Goal: Transaction & Acquisition: Book appointment/travel/reservation

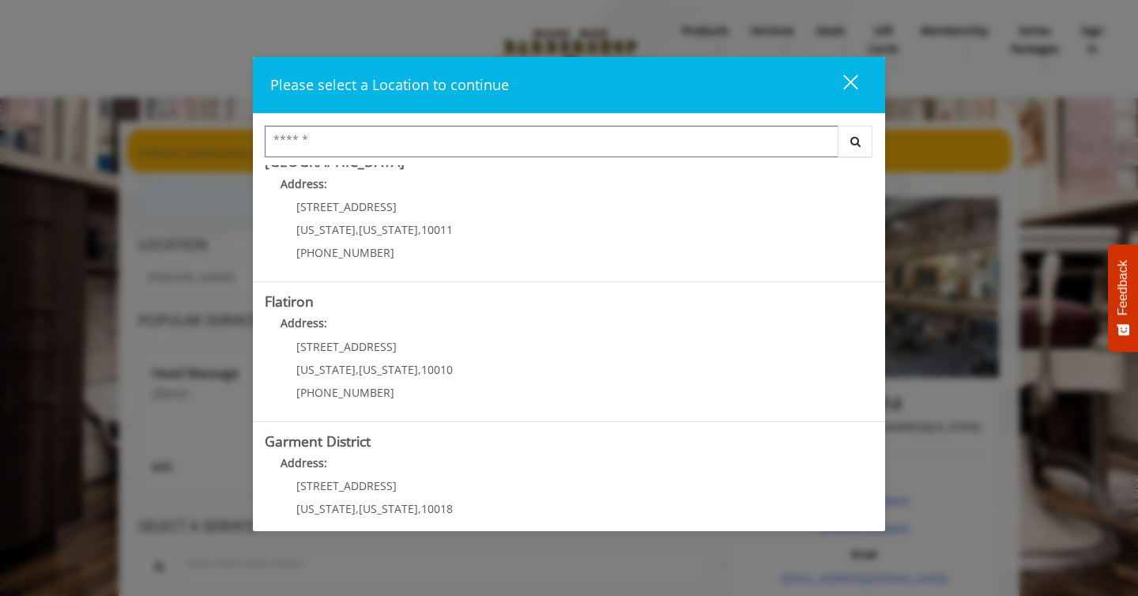
scroll to position [307, 0]
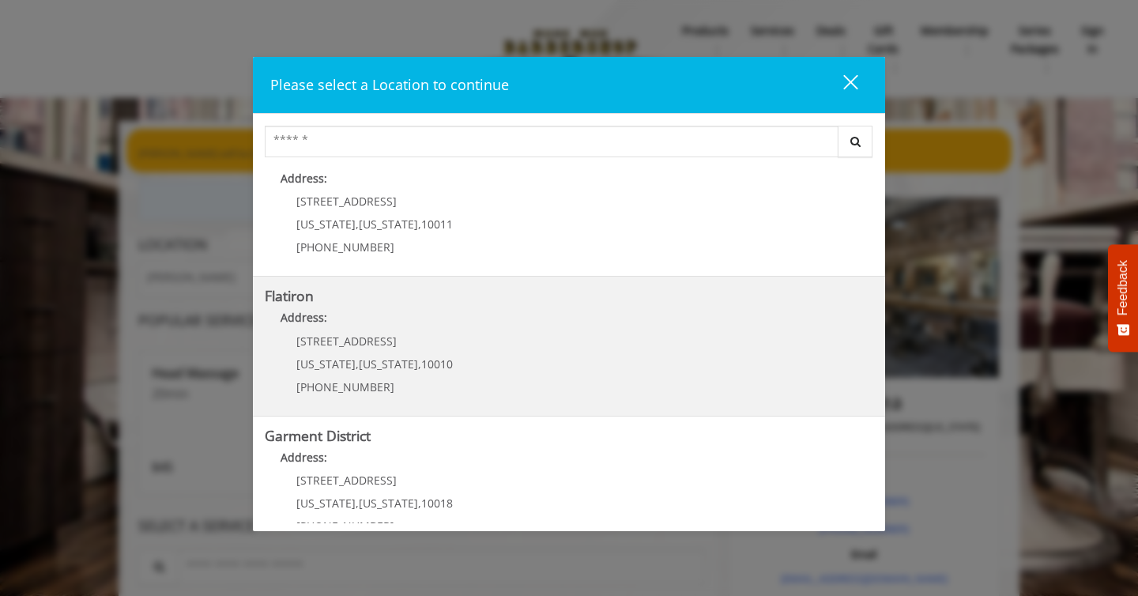
click at [644, 329] on "Address:" at bounding box center [569, 321] width 608 height 25
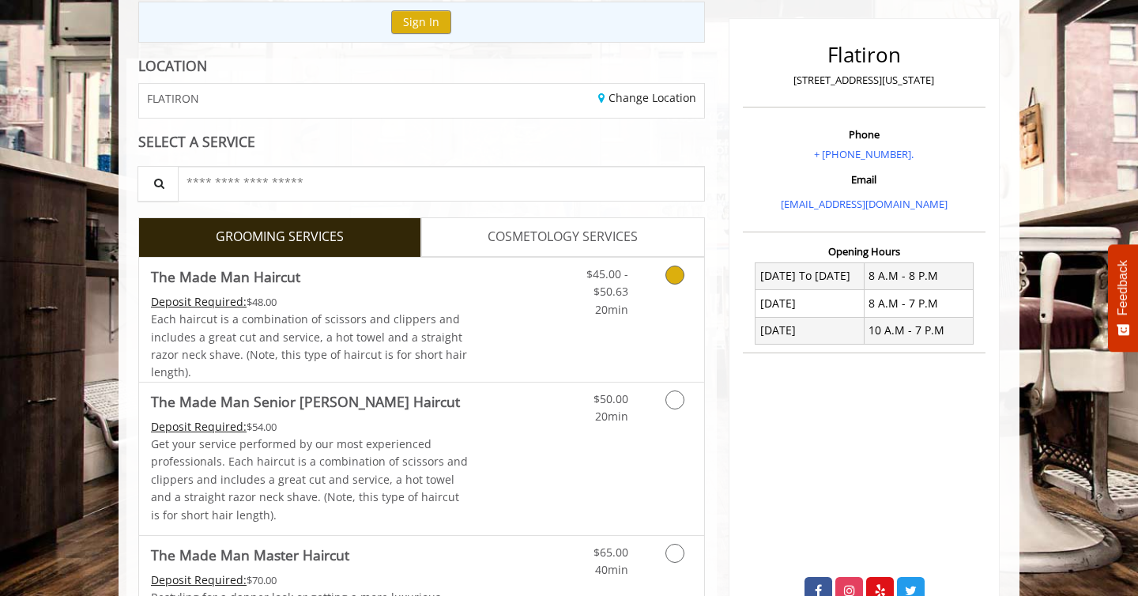
click at [420, 316] on span "Each haircut is a combination of scissors and clippers and includes a great cut…" at bounding box center [309, 345] width 316 height 68
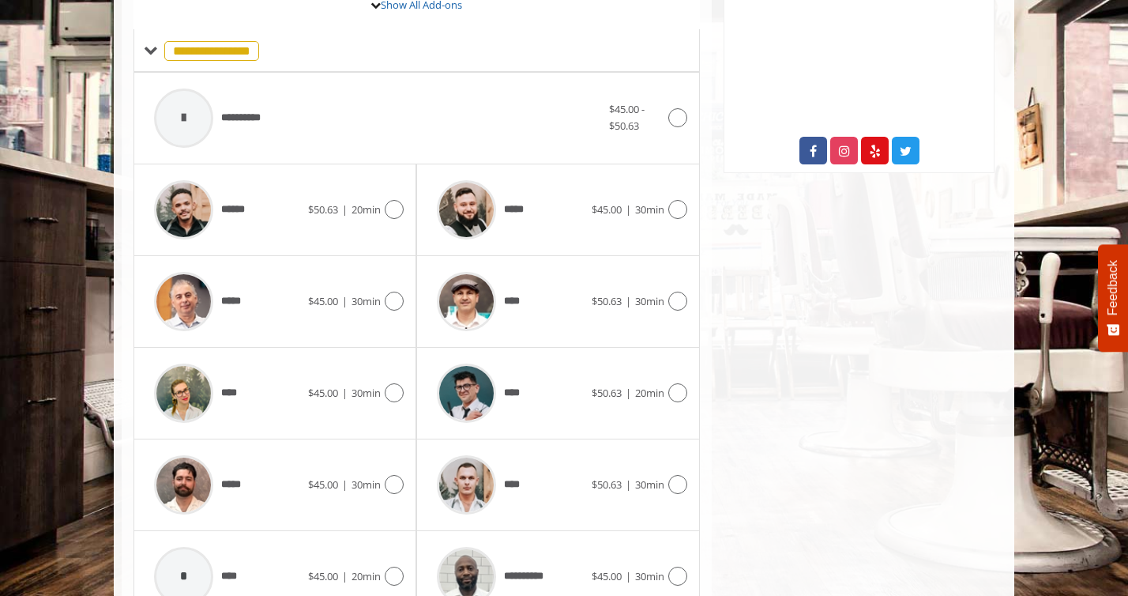
scroll to position [699, 0]
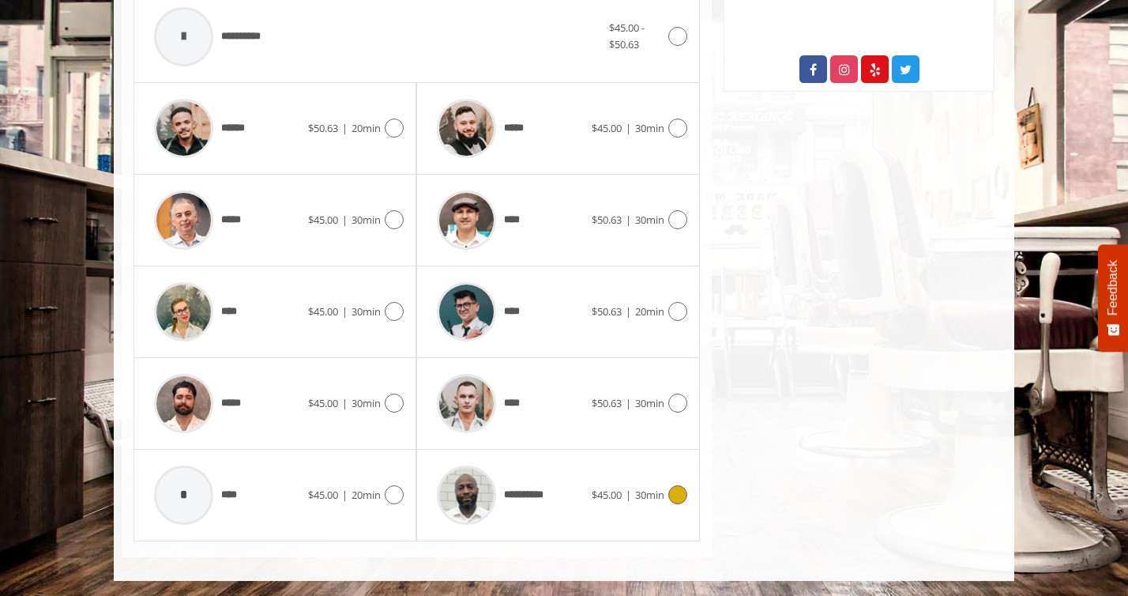
click at [543, 484] on span "**********" at bounding box center [491, 495] width 125 height 75
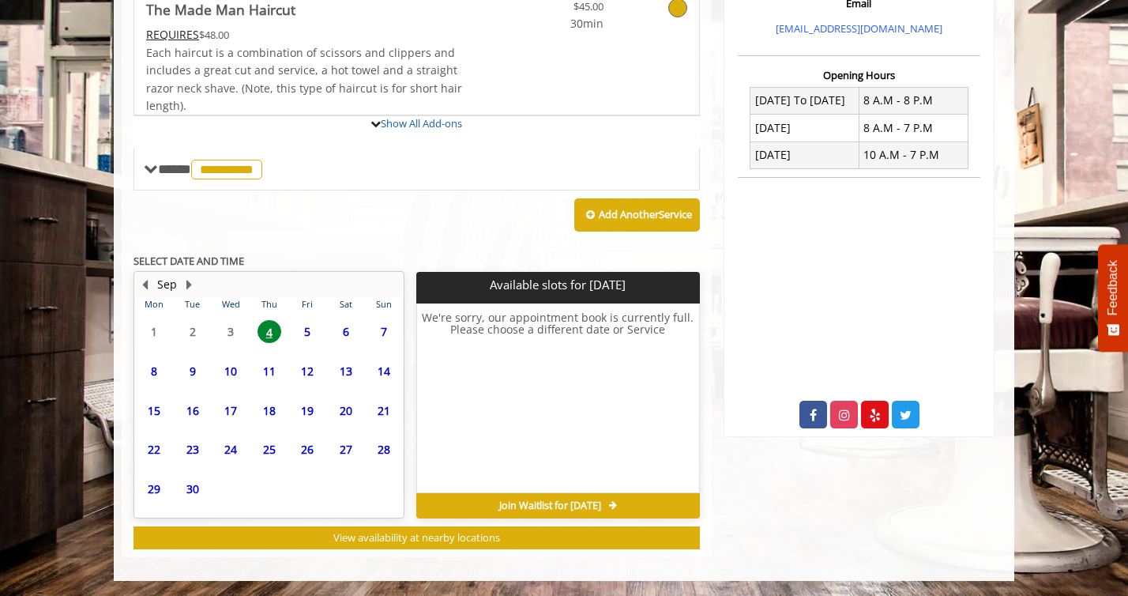
scroll to position [499, 0]
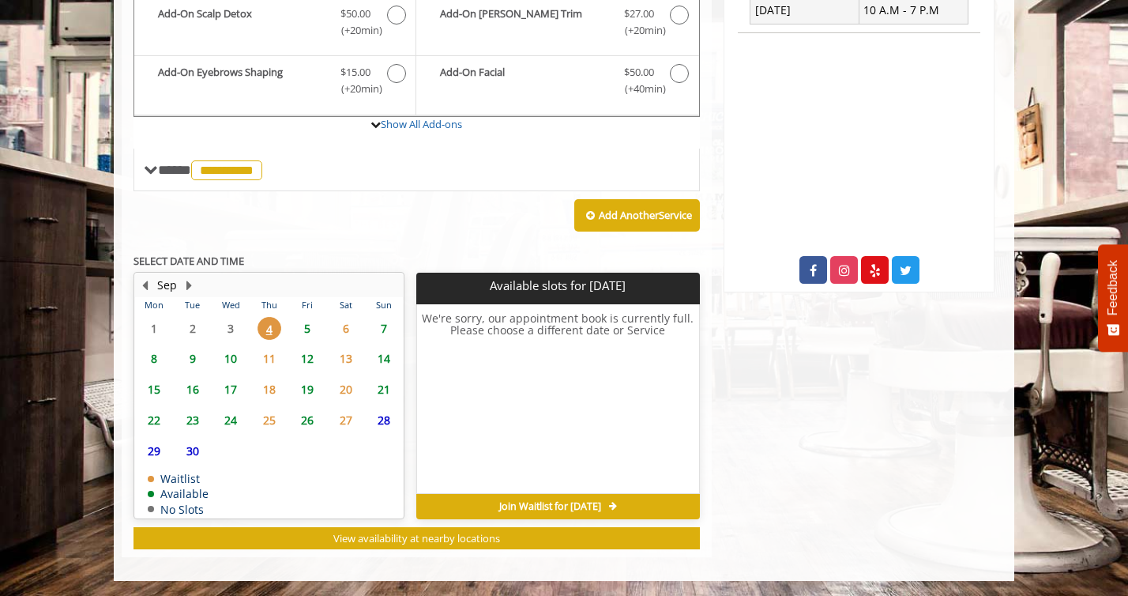
click at [234, 354] on span "10" at bounding box center [231, 358] width 24 height 23
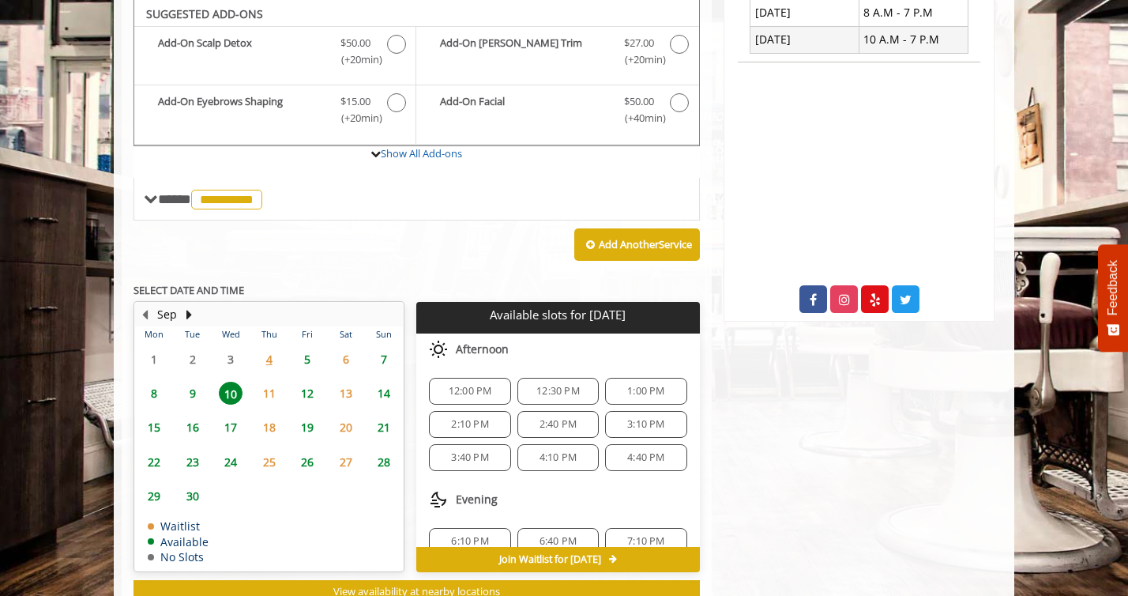
scroll to position [21, 0]
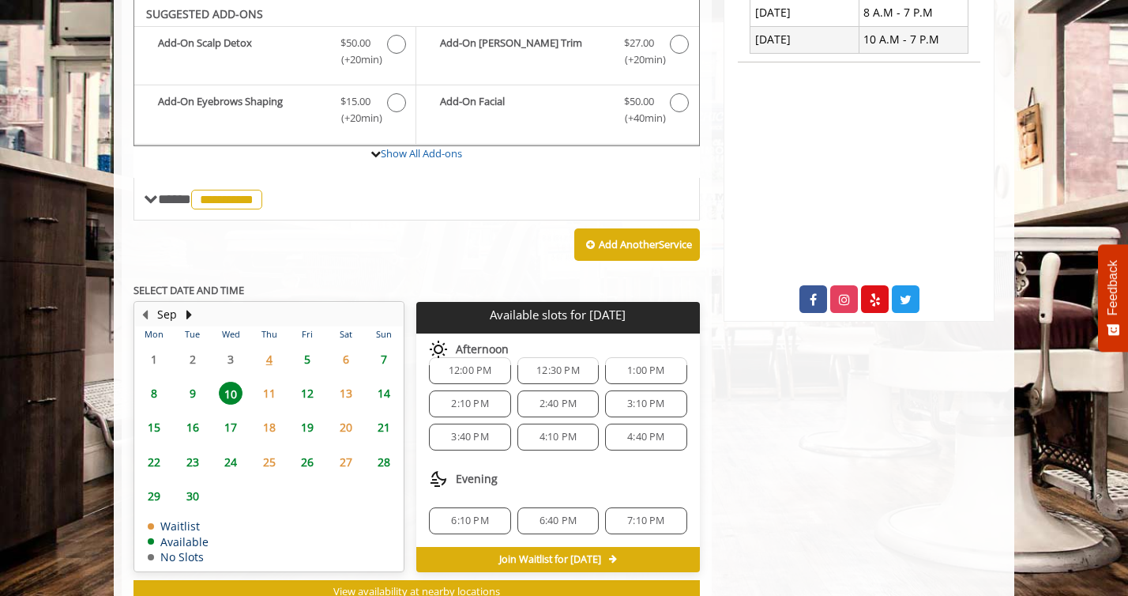
click at [202, 386] on span "9" at bounding box center [193, 393] width 24 height 23
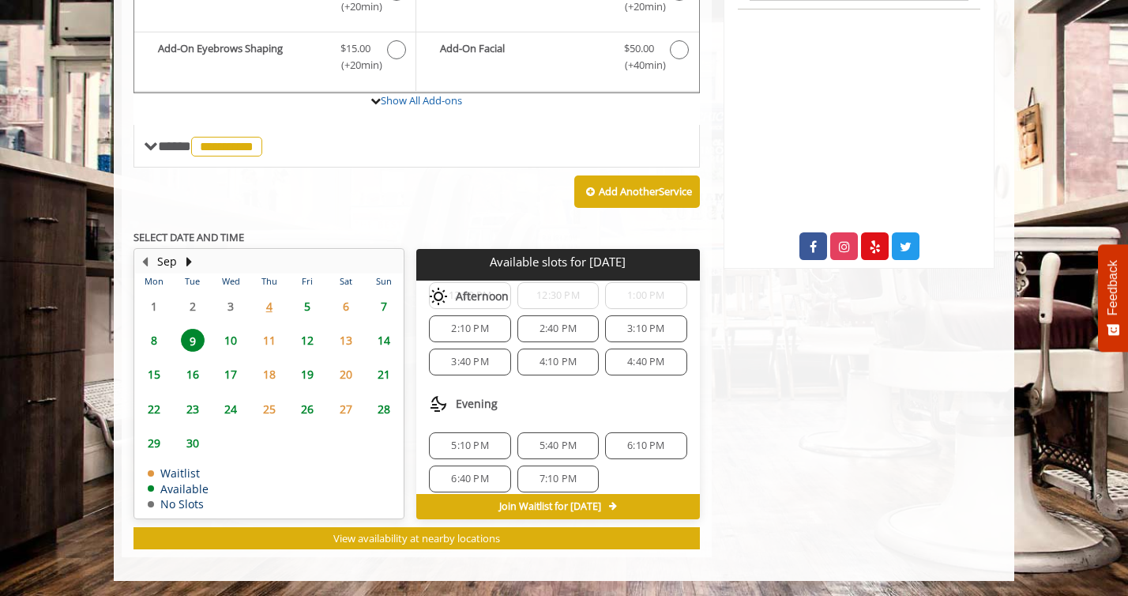
scroll to position [36, 0]
click at [239, 341] on span "10" at bounding box center [231, 340] width 24 height 23
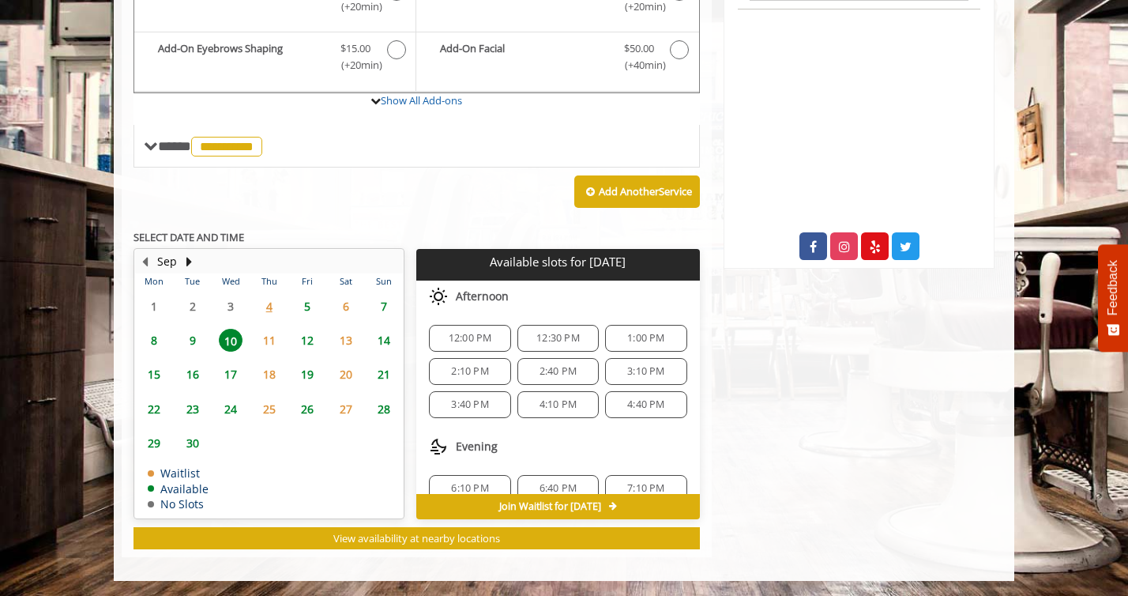
scroll to position [21, 0]
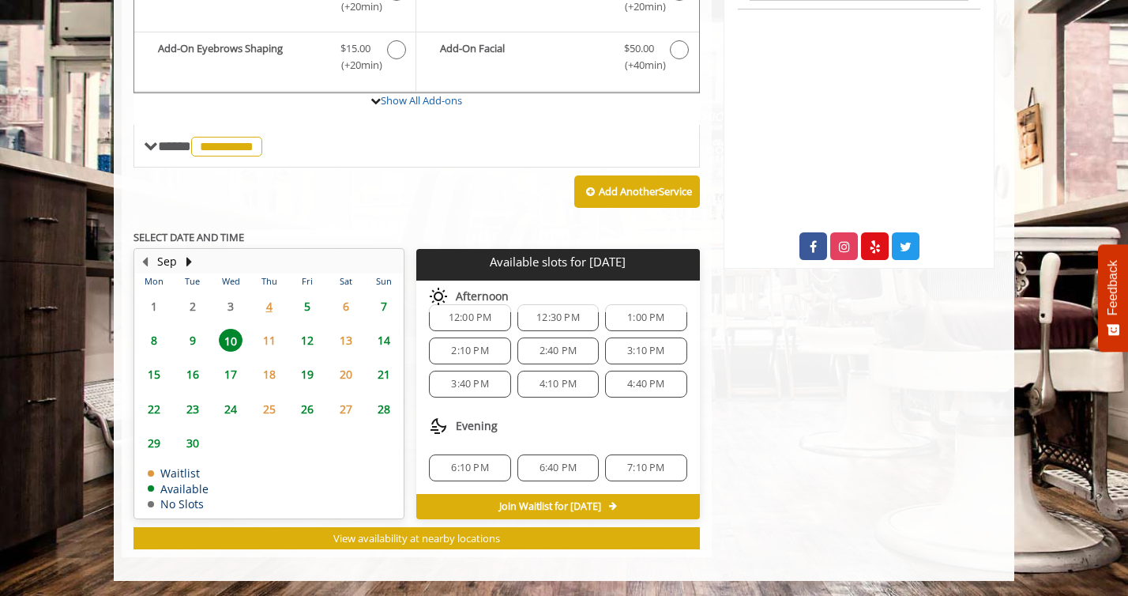
click at [469, 463] on span "6:10 PM" at bounding box center [469, 468] width 37 height 13
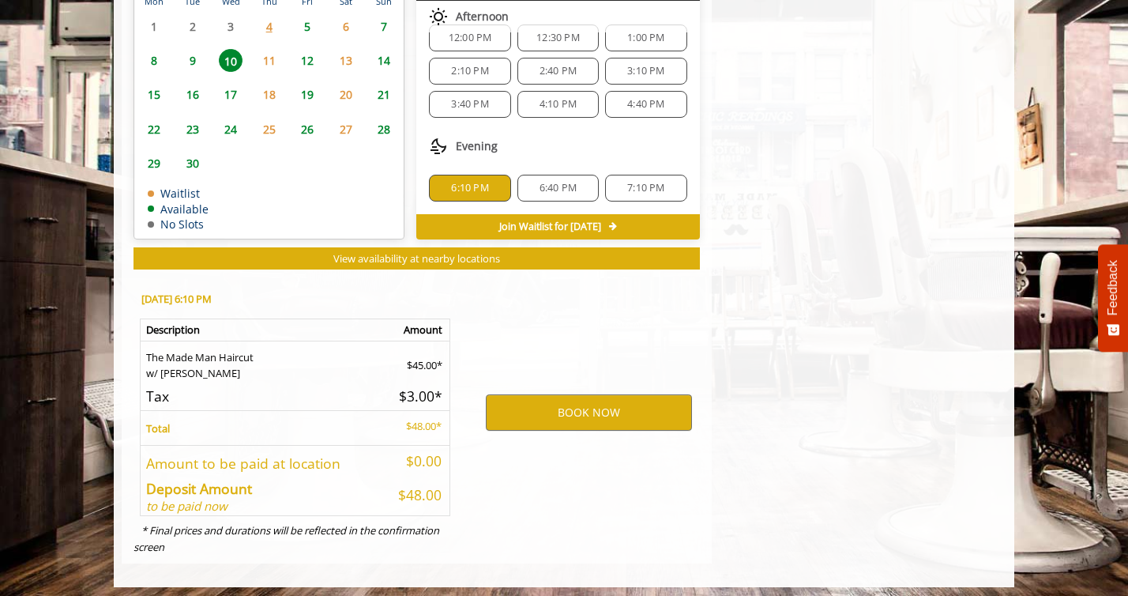
scroll to position [808, 0]
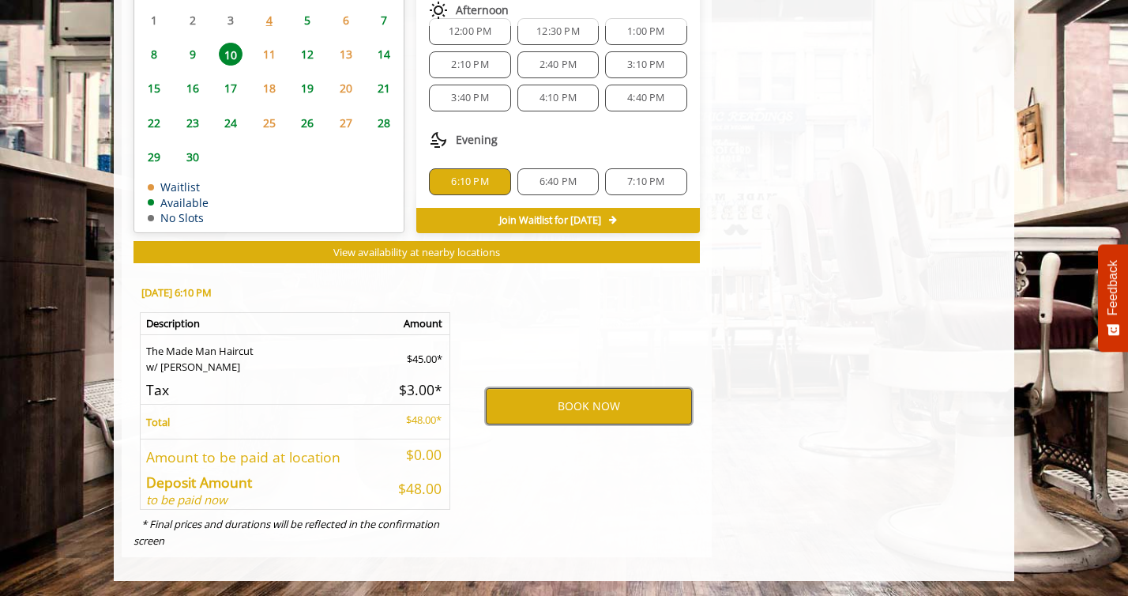
click at [542, 405] on button "BOOK NOW" at bounding box center [589, 406] width 206 height 36
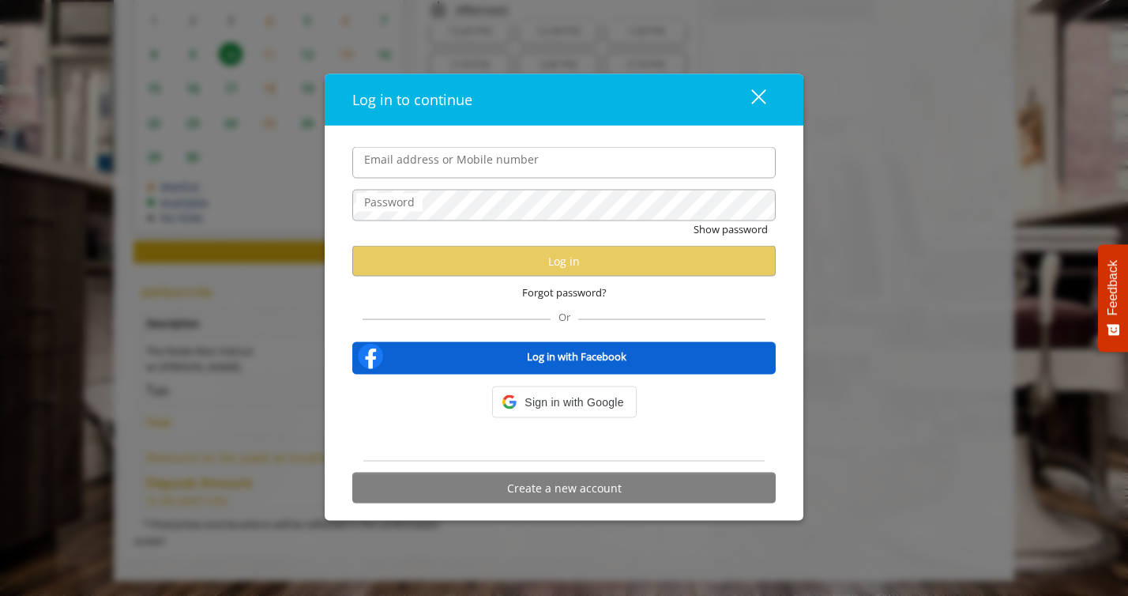
type input "**********"
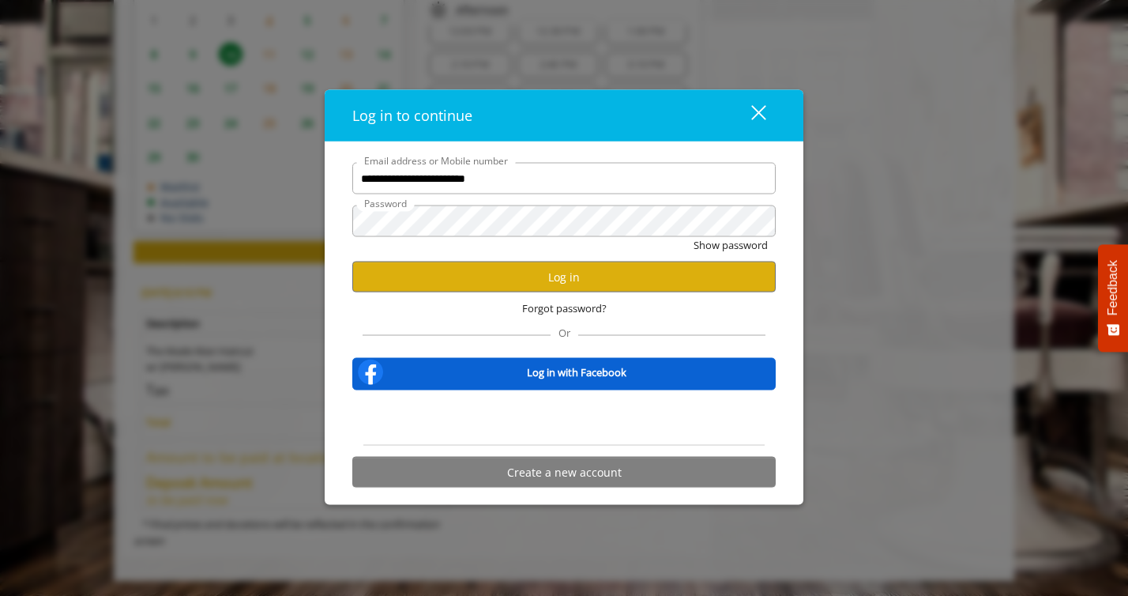
scroll to position [0, 0]
click at [526, 262] on button "Log in" at bounding box center [564, 277] width 424 height 31
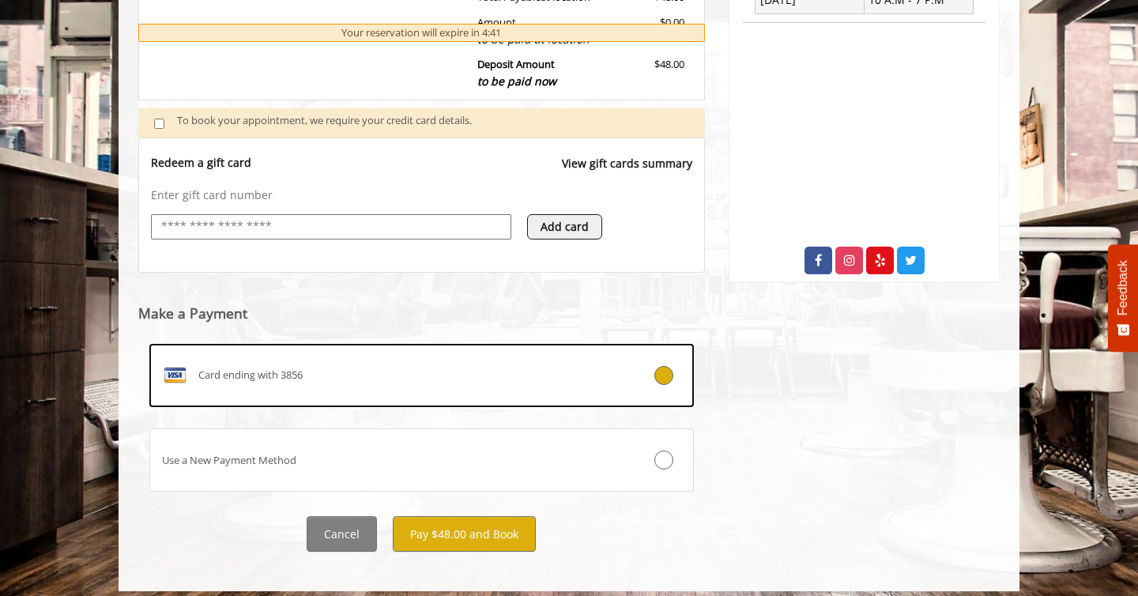
scroll to position [520, 0]
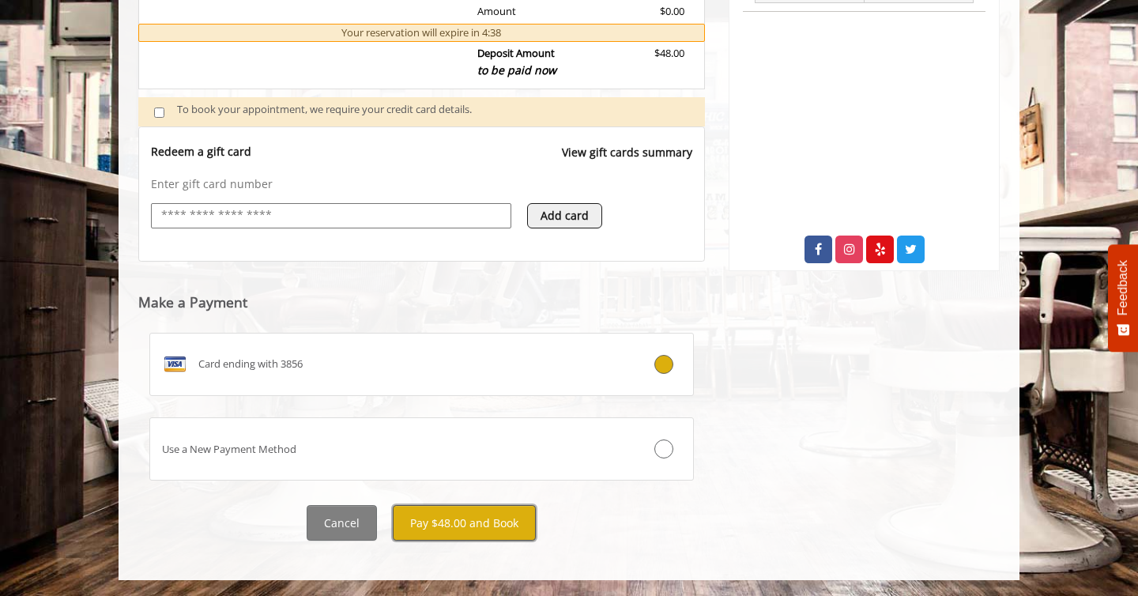
click at [416, 518] on button "Pay $48.00 and Book" at bounding box center [464, 523] width 143 height 36
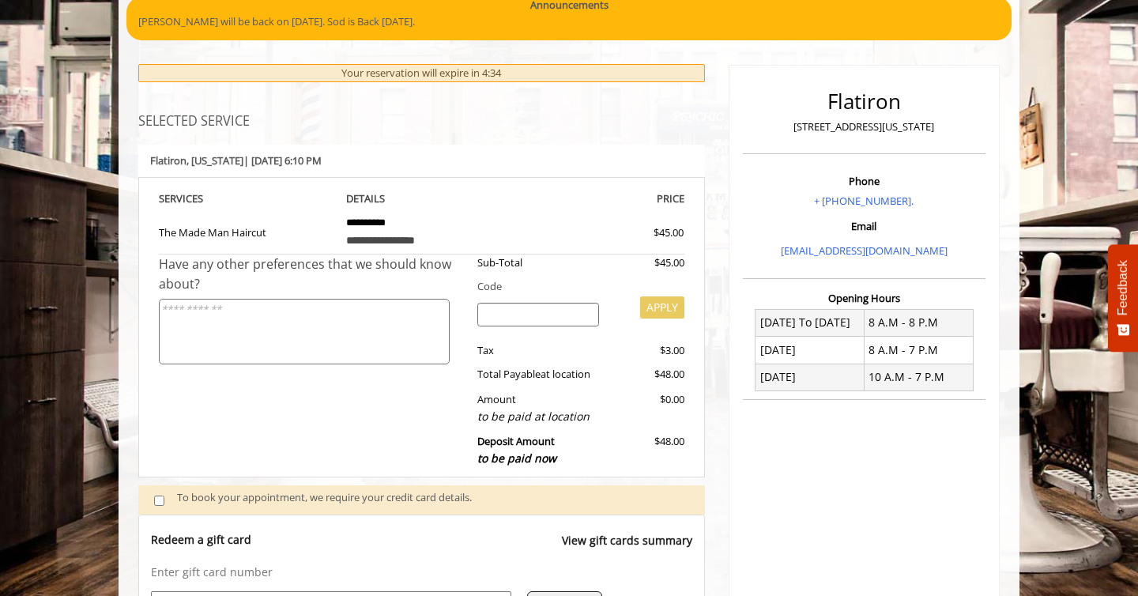
scroll to position [130, 0]
